Goal: Information Seeking & Learning: Learn about a topic

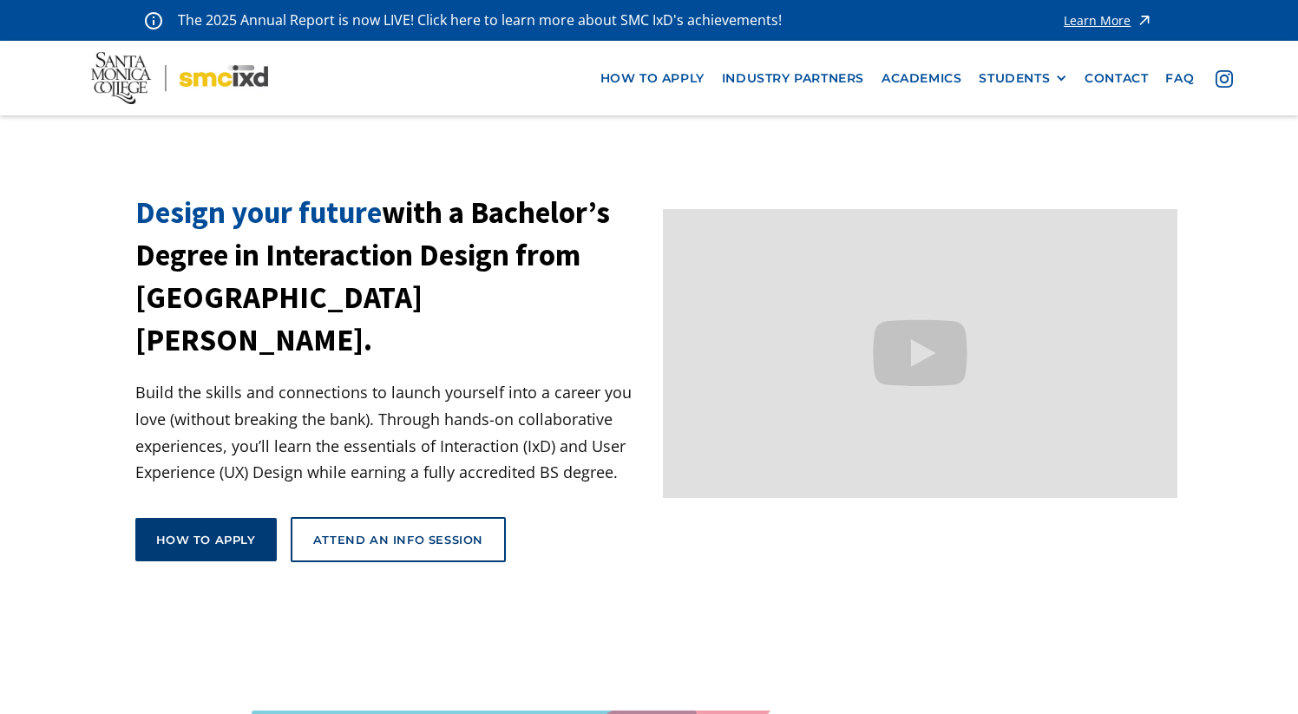
click at [226, 518] on link "How to apply" at bounding box center [205, 539] width 141 height 43
click at [198, 518] on link "How to apply" at bounding box center [205, 539] width 141 height 43
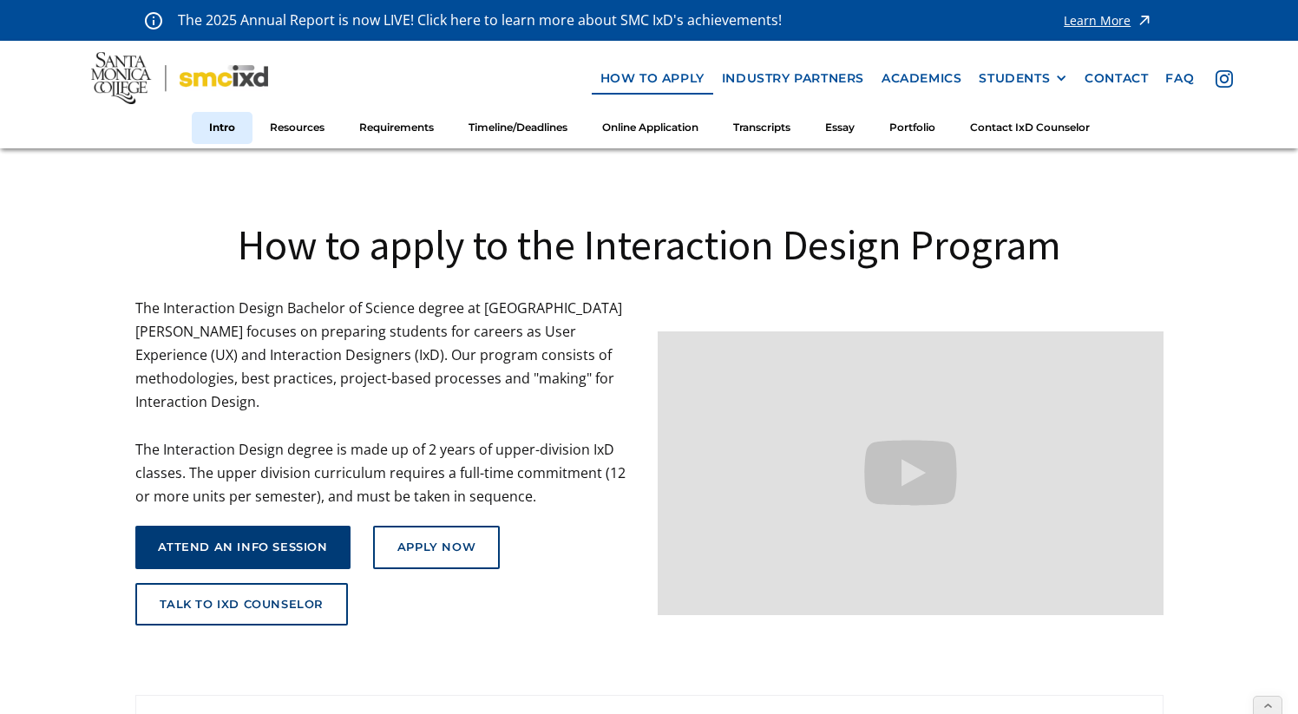
click at [214, 541] on div "attend an info session" at bounding box center [243, 548] width 170 height 14
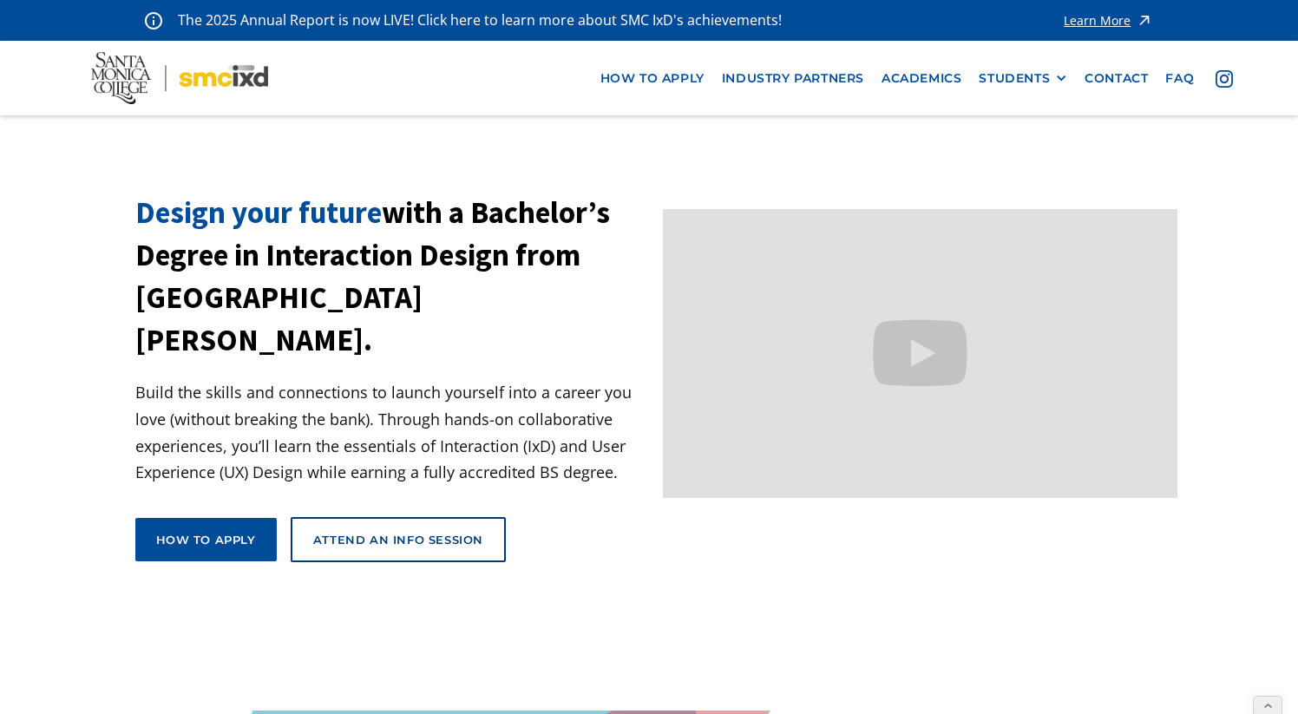
click at [204, 69] on img at bounding box center [179, 78] width 177 height 52
click at [1093, 25] on div "Learn More" at bounding box center [1097, 21] width 67 height 12
click at [0, 0] on div "The 2025 Annual Report is now LIVE! Click here to learn more about SMC IxD's ac…" at bounding box center [649, 20] width 1298 height 41
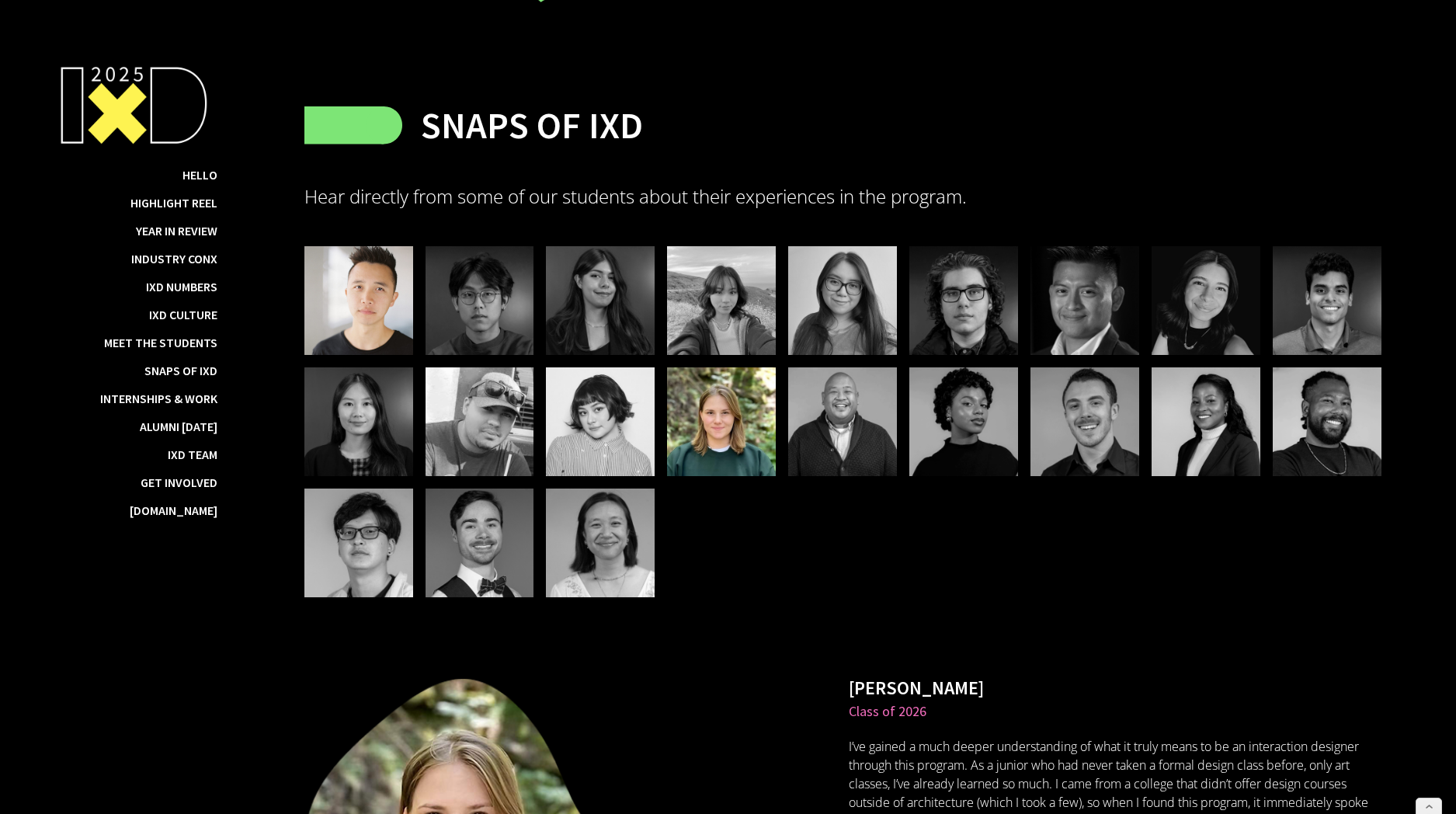
scroll to position [15813, 0]
